Goal: Information Seeking & Learning: Learn about a topic

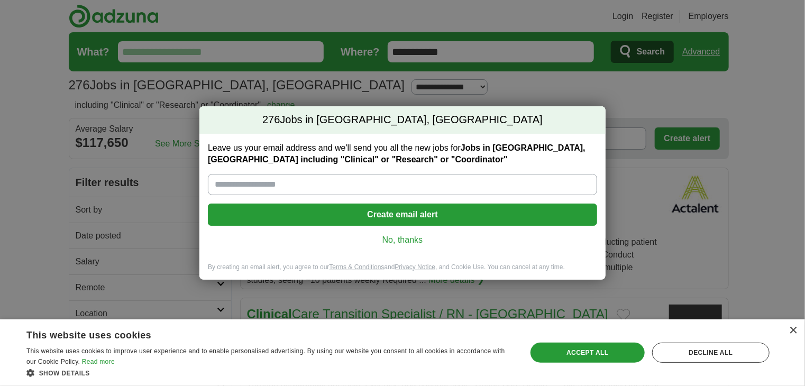
click at [393, 240] on link "No, thanks" at bounding box center [402, 240] width 372 height 12
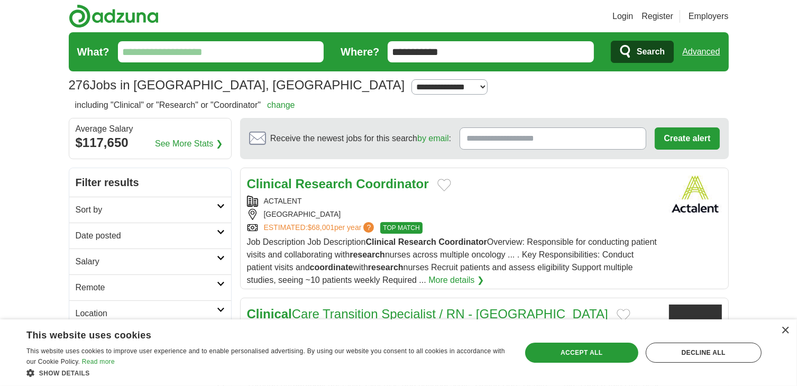
click at [425, 55] on input "**********" at bounding box center [491, 51] width 206 height 21
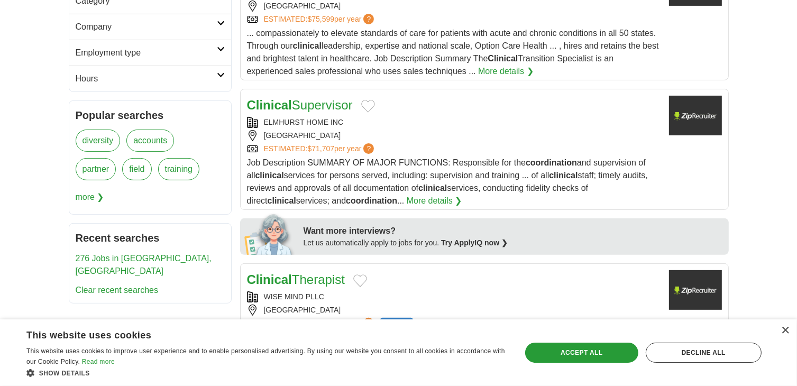
scroll to position [339, 0]
click at [319, 102] on link "Clinical Supervisor" at bounding box center [300, 105] width 106 height 14
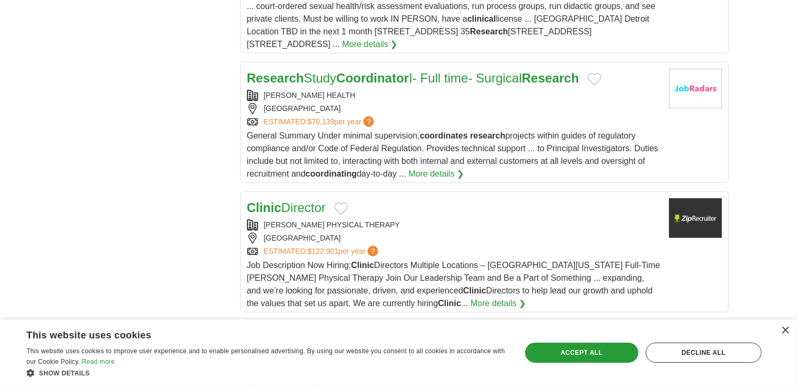
scroll to position [671, 0]
click at [388, 75] on strong "Coordinator" at bounding box center [373, 77] width 72 height 14
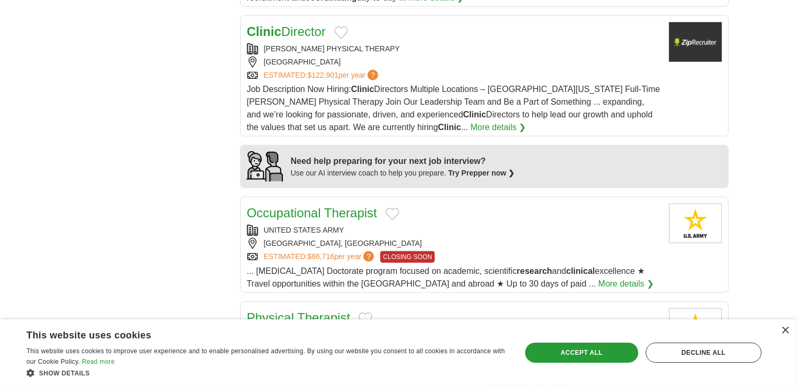
scroll to position [850, 0]
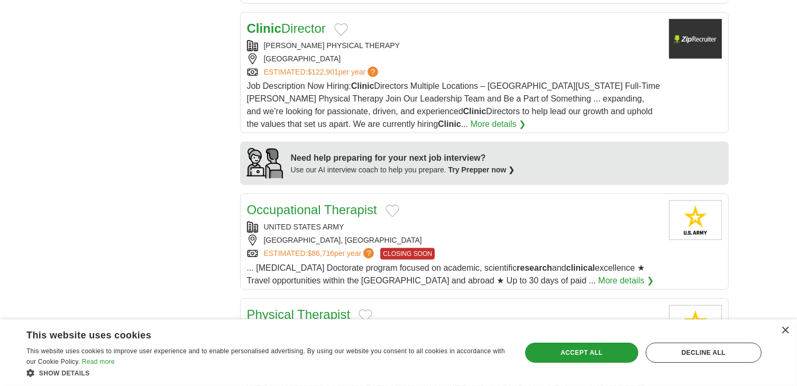
click at [305, 26] on link "Clinic Director" at bounding box center [286, 28] width 79 height 14
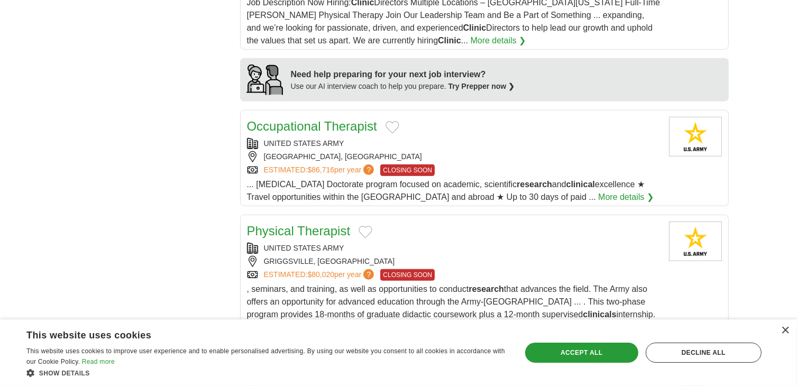
scroll to position [935, 0]
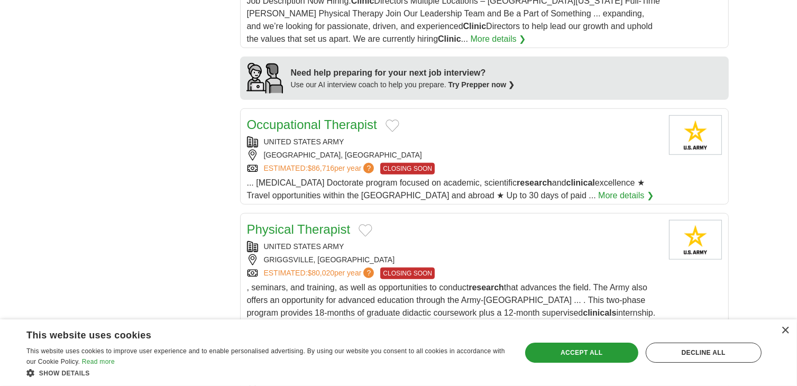
click at [337, 131] on h2 "Occupational Therapist" at bounding box center [312, 124] width 130 height 19
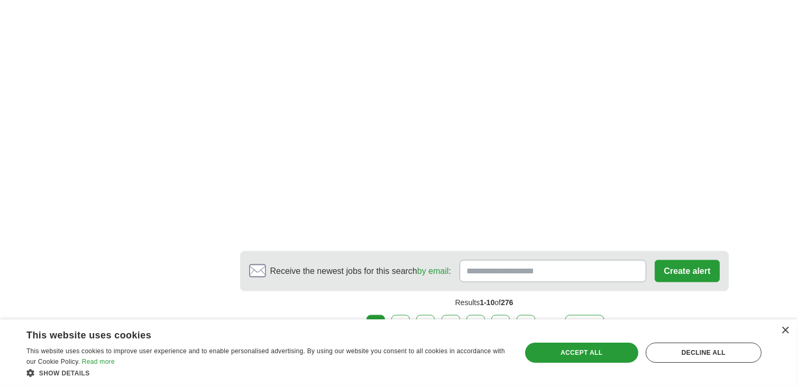
scroll to position [1869, 0]
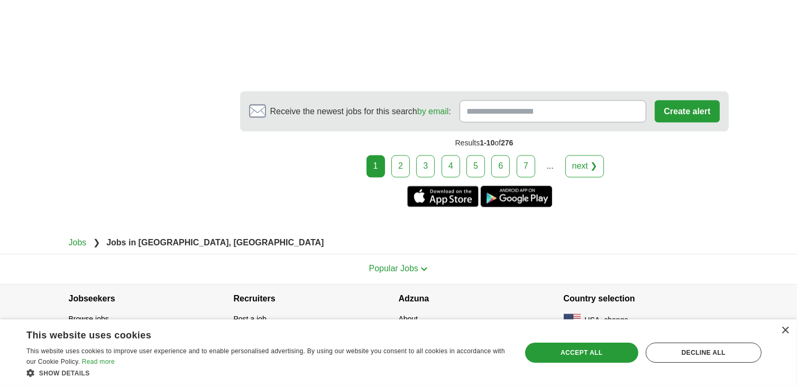
click at [588, 165] on link "next ❯" at bounding box center [585, 167] width 39 height 22
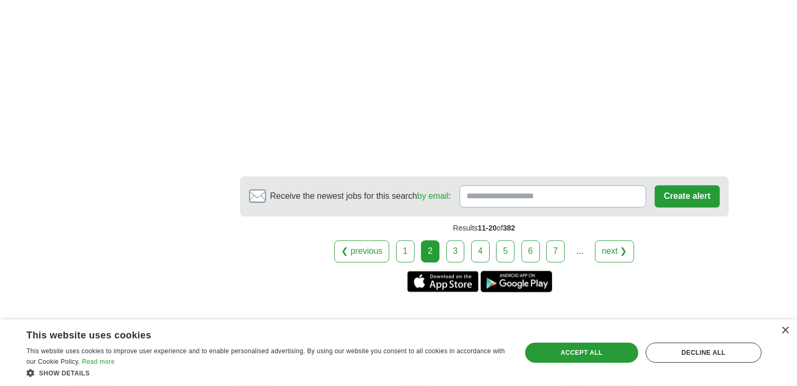
scroll to position [2013, 0]
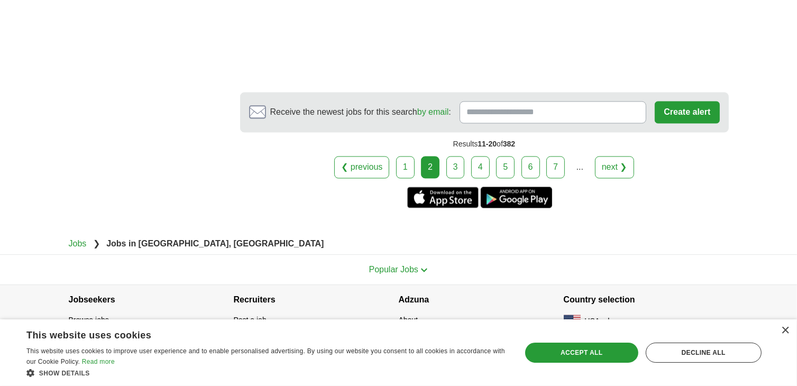
click at [296, 113] on span "Receive the newest jobs for this search by email :" at bounding box center [360, 112] width 181 height 13
click at [460, 113] on input "Receive the newest jobs for this search by email :" at bounding box center [553, 112] width 187 height 22
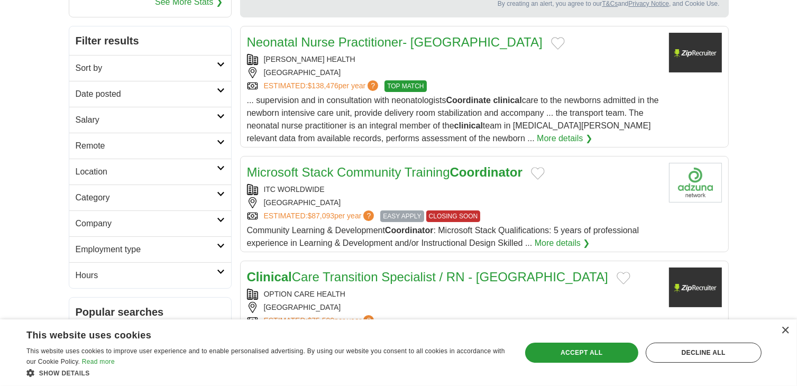
scroll to position [0, 0]
